Goal: Task Accomplishment & Management: Manage account settings

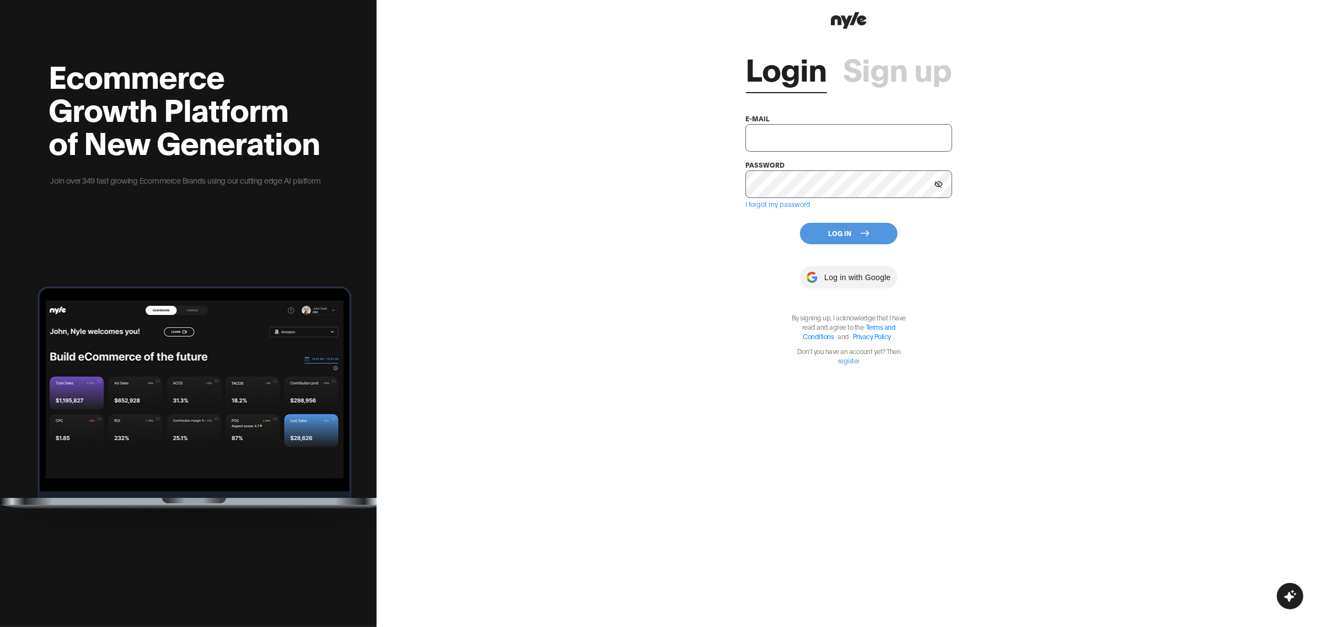
type input "[EMAIL_ADDRESS][PERSON_NAME]"
click at [852, 235] on button "Log In" at bounding box center [849, 234] width 98 height 22
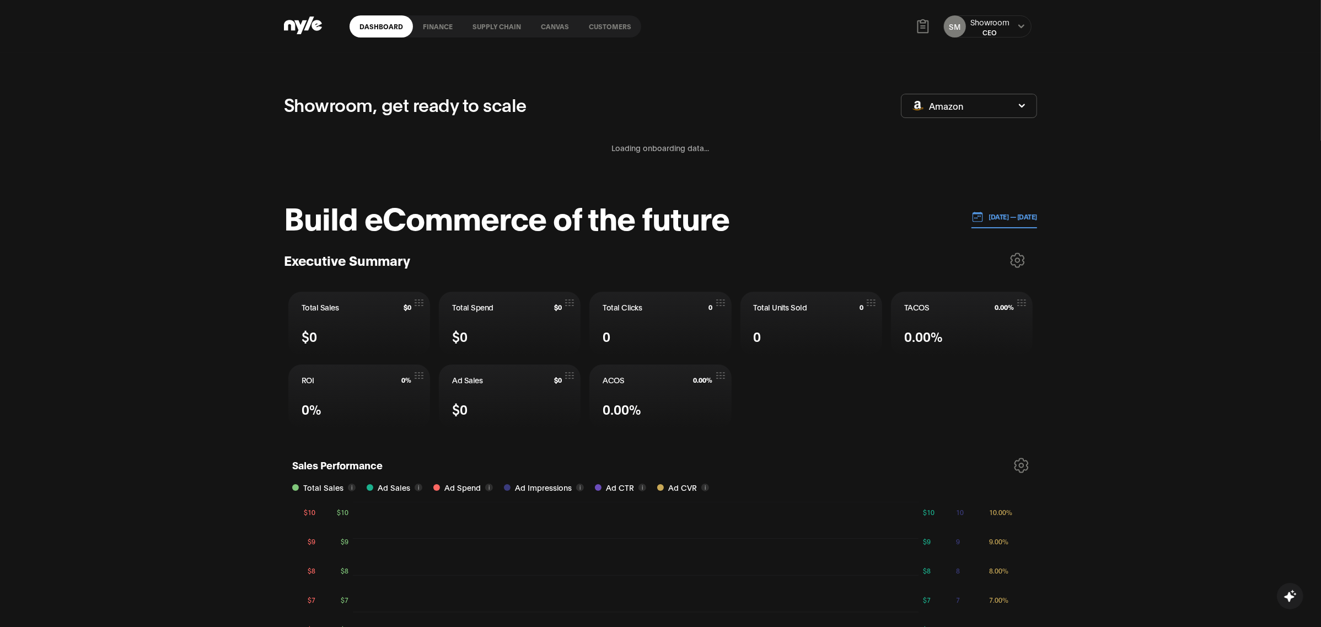
click at [596, 28] on link "Customers" at bounding box center [610, 26] width 62 height 22
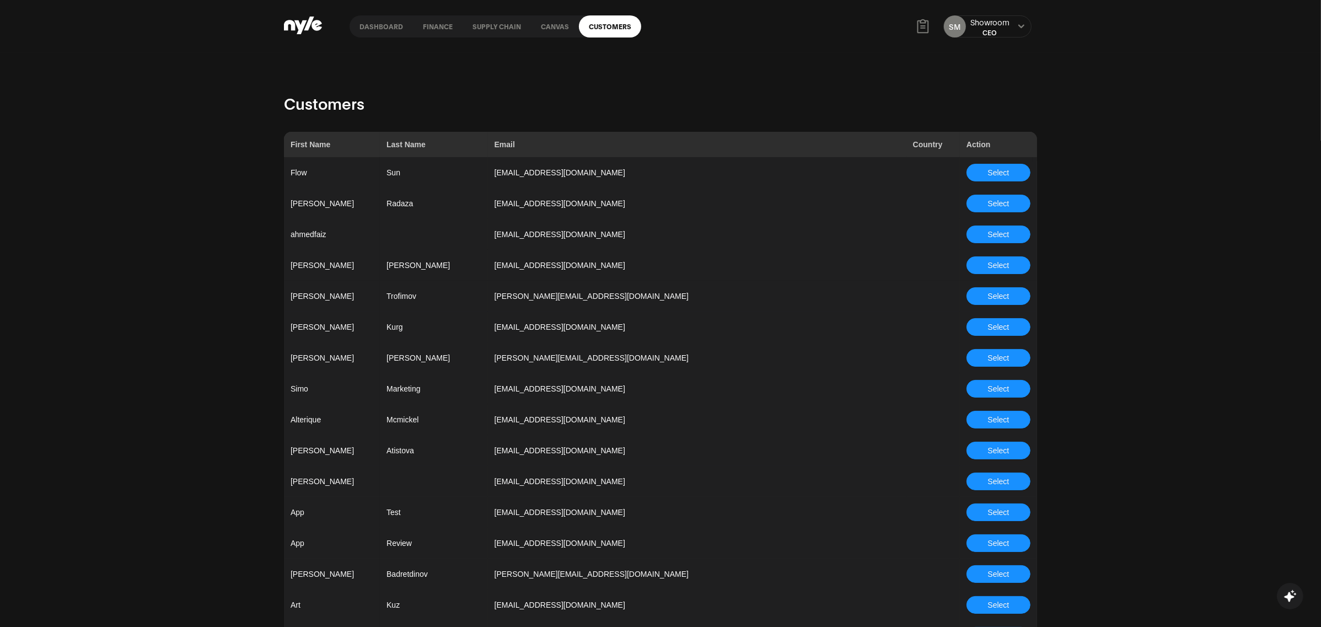
scroll to position [1926, 0]
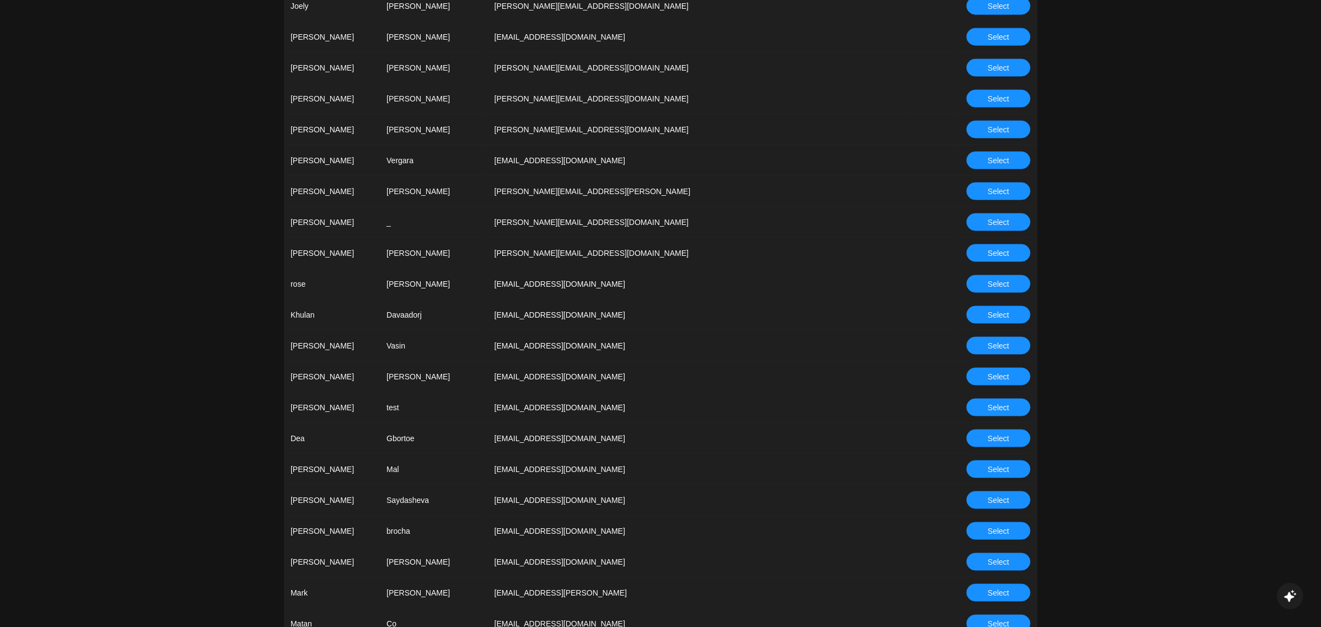
click at [985, 314] on button "Select" at bounding box center [998, 315] width 64 height 18
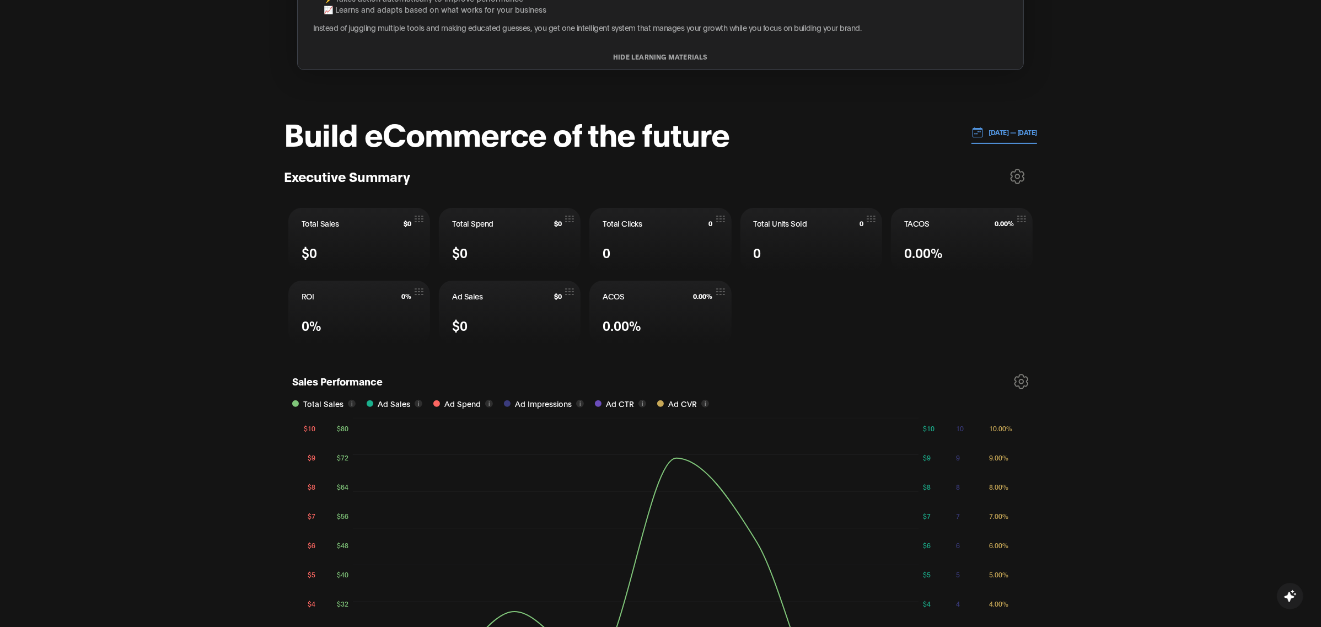
scroll to position [335, 0]
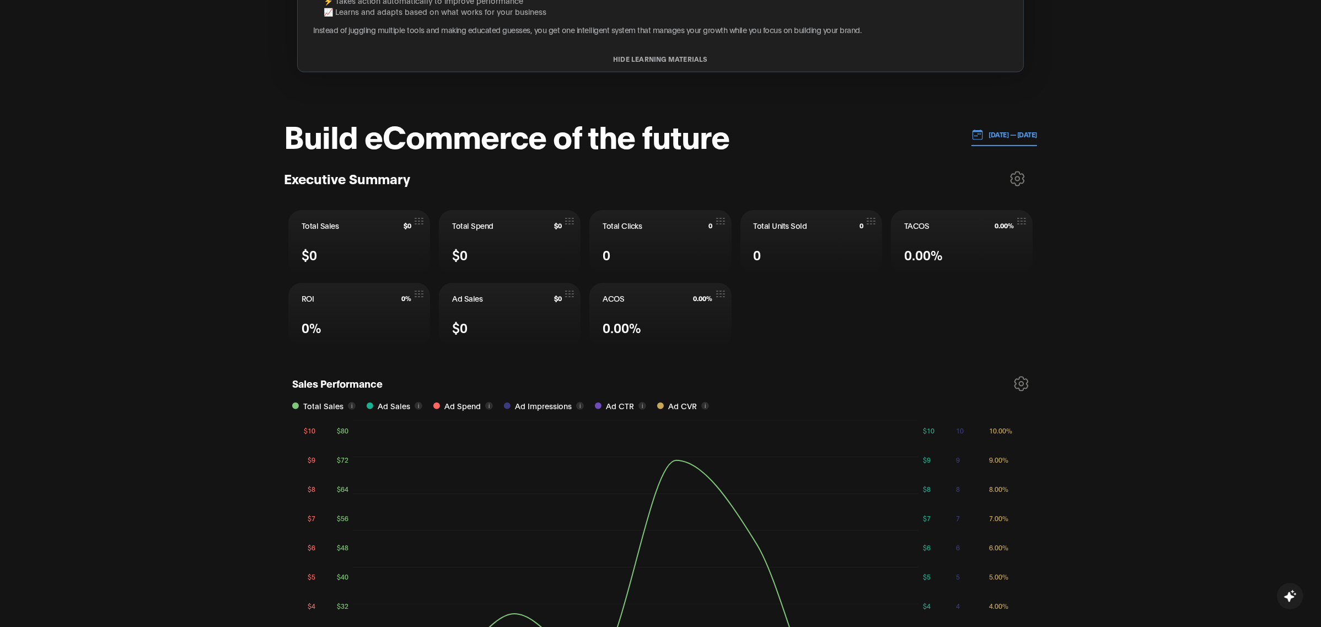
click at [1000, 133] on p "[DATE] — [DATE]" at bounding box center [1011, 135] width 54 height 10
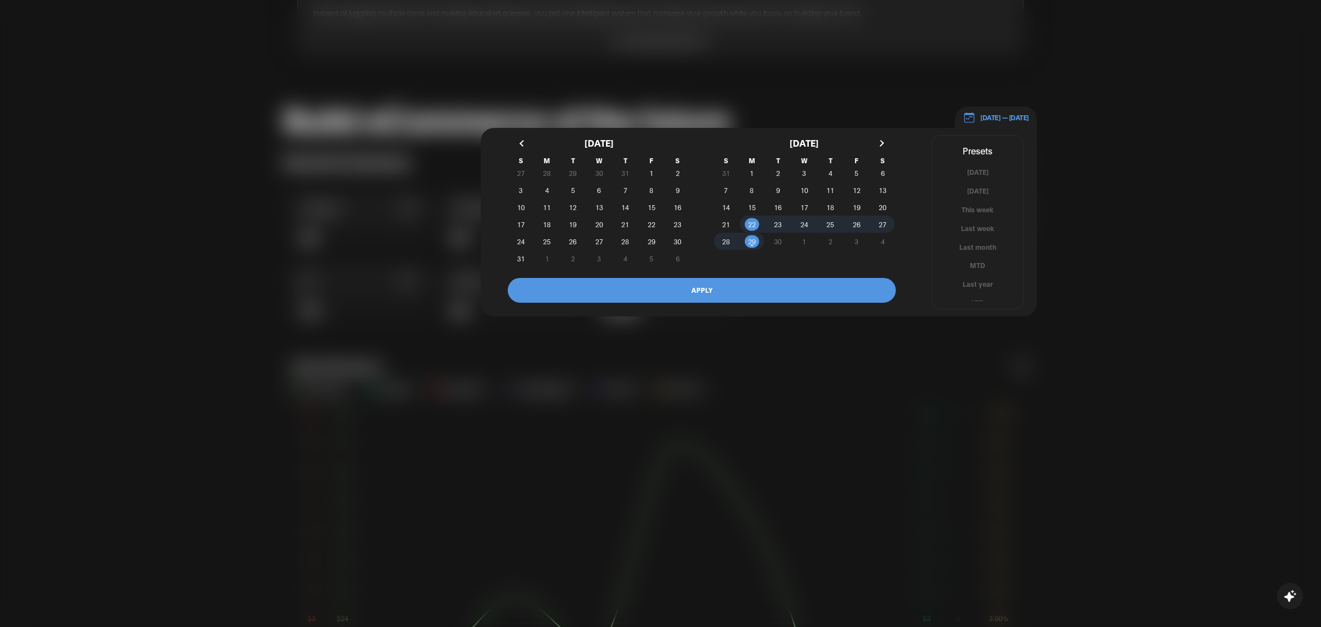
scroll to position [6, 0]
click at [981, 292] on button "YTD" at bounding box center [977, 297] width 91 height 10
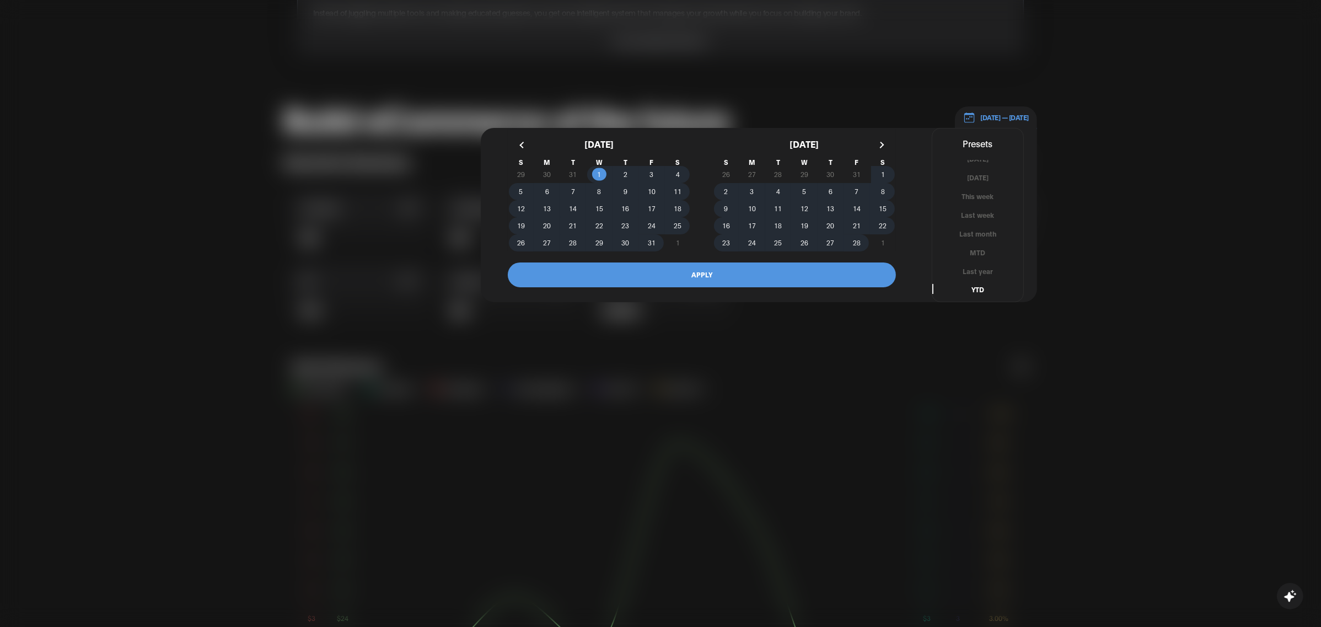
click at [732, 274] on button "APPLY" at bounding box center [702, 274] width 388 height 25
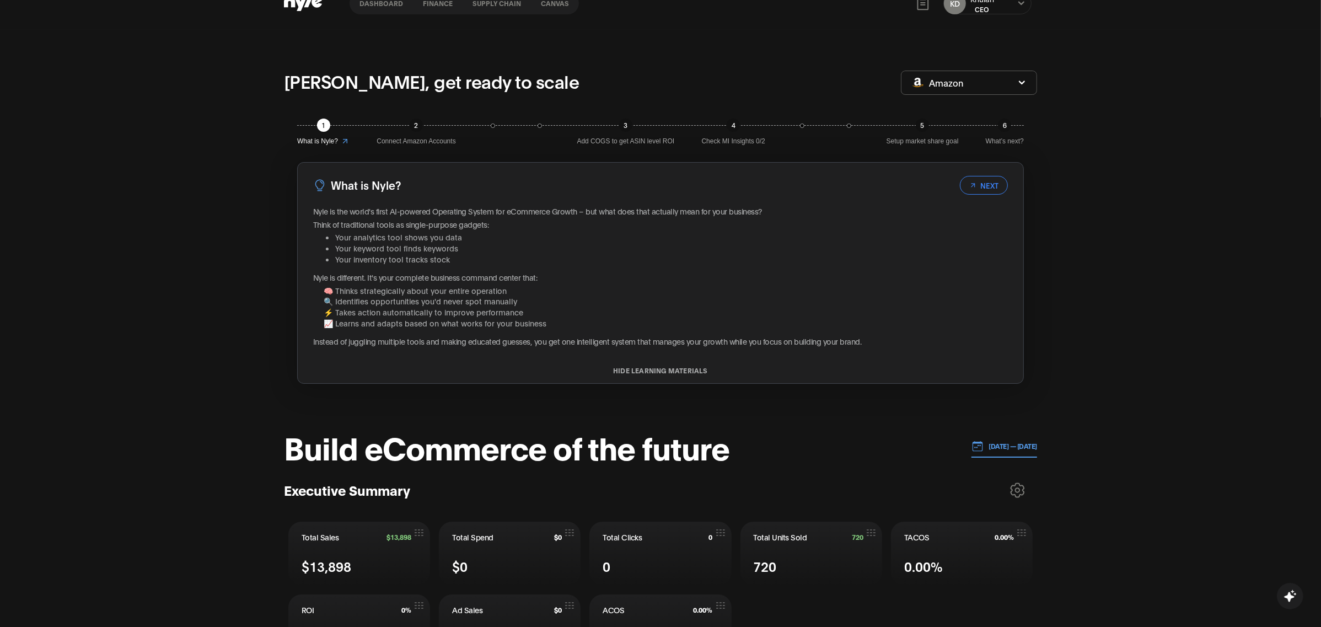
scroll to position [77, 0]
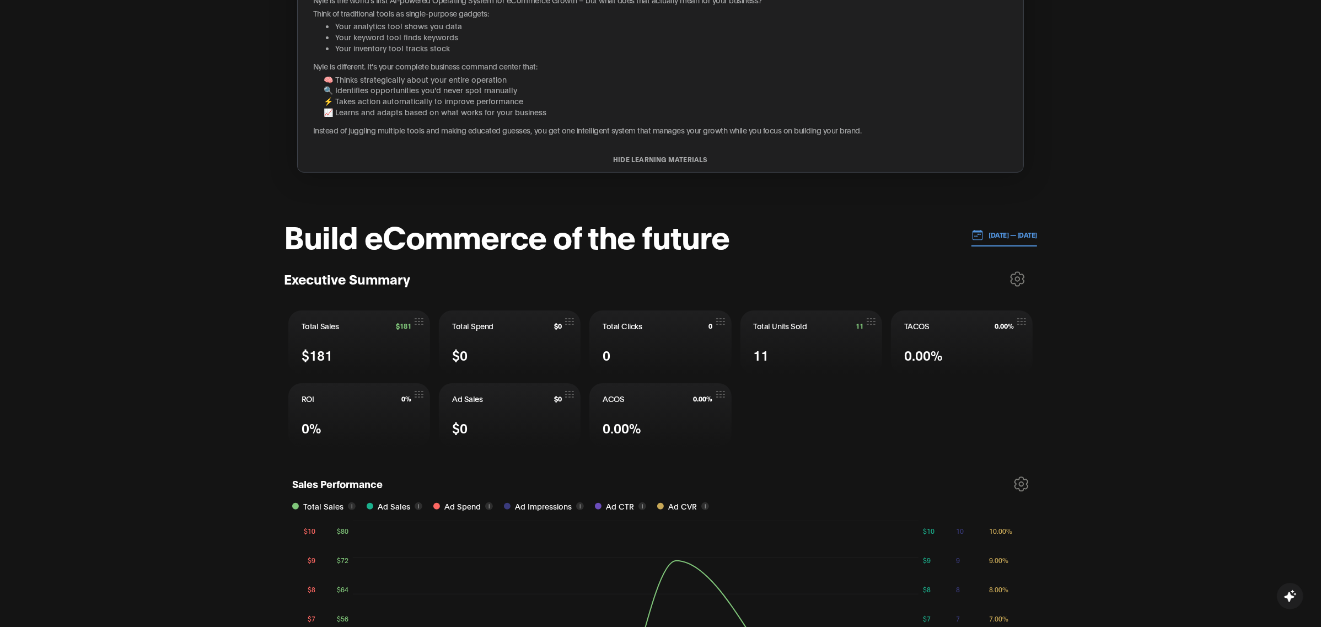
scroll to position [235, 0]
click at [984, 233] on p "[DATE] — [DATE]" at bounding box center [1011, 234] width 54 height 10
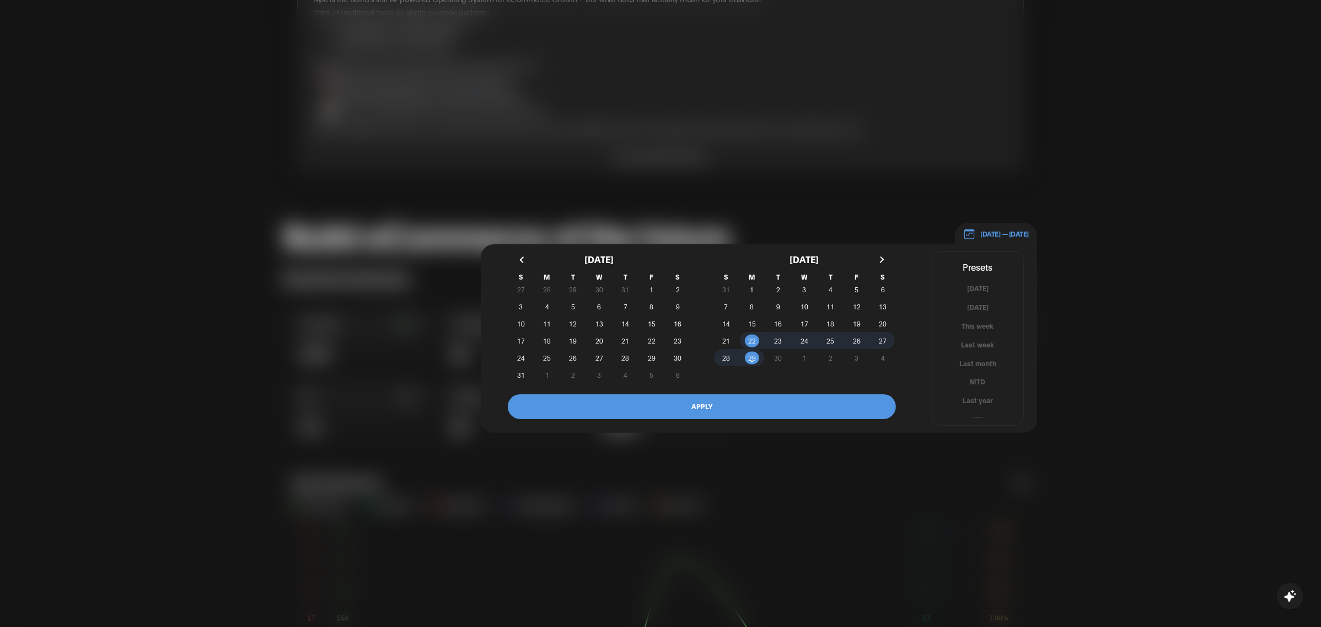
scroll to position [6, 0]
click at [975, 406] on div "[DATE] [DATE] This week Last week Last month MTD Last year YTD" at bounding box center [977, 350] width 91 height 134
click at [973, 415] on button "YTD" at bounding box center [977, 413] width 91 height 10
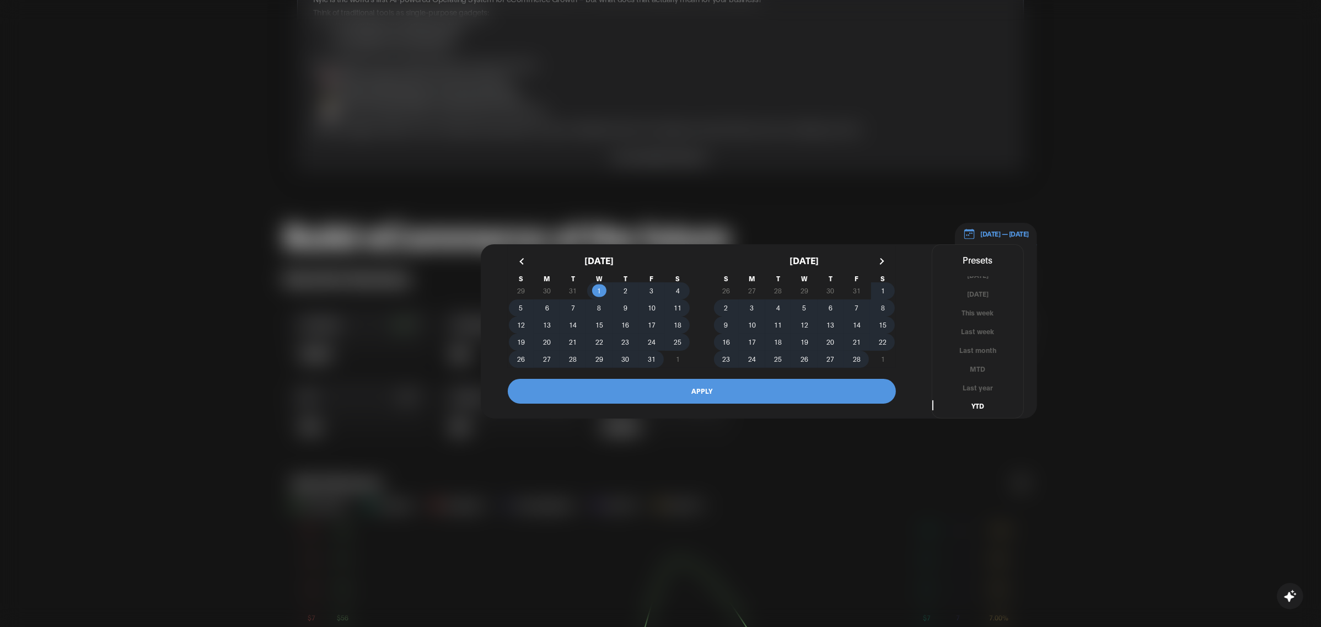
click at [721, 391] on button "APPLY" at bounding box center [702, 391] width 388 height 25
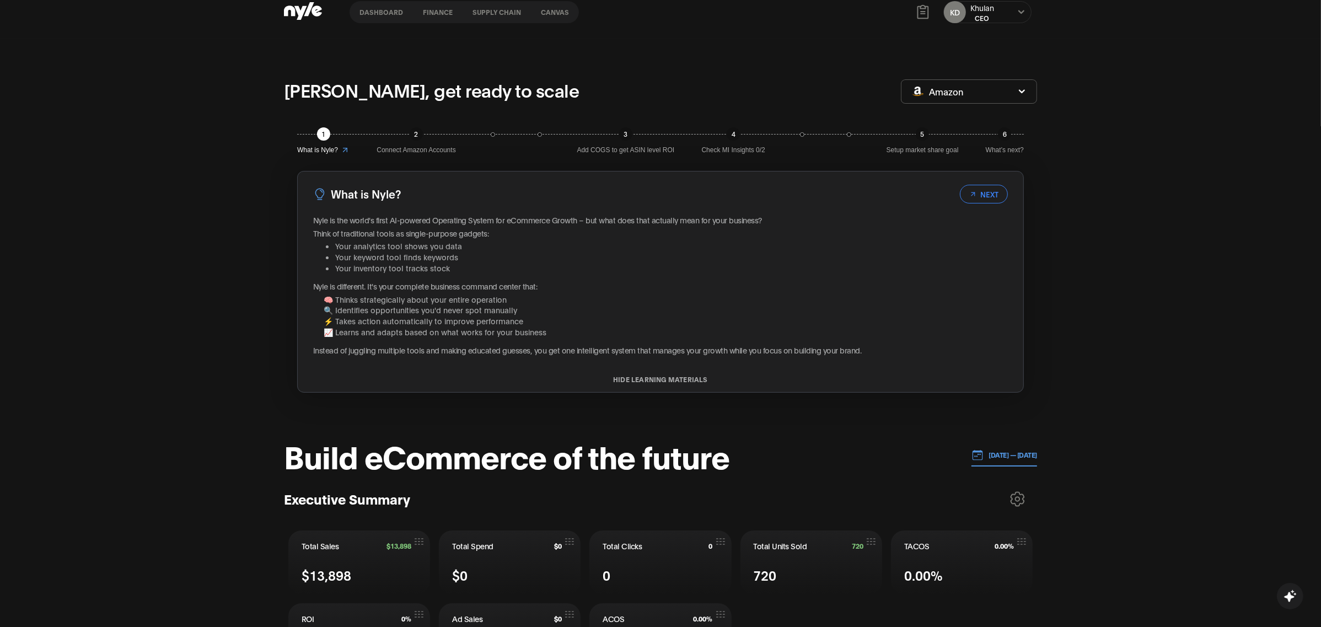
scroll to position [0, 0]
